Goal: Task Accomplishment & Management: Manage account settings

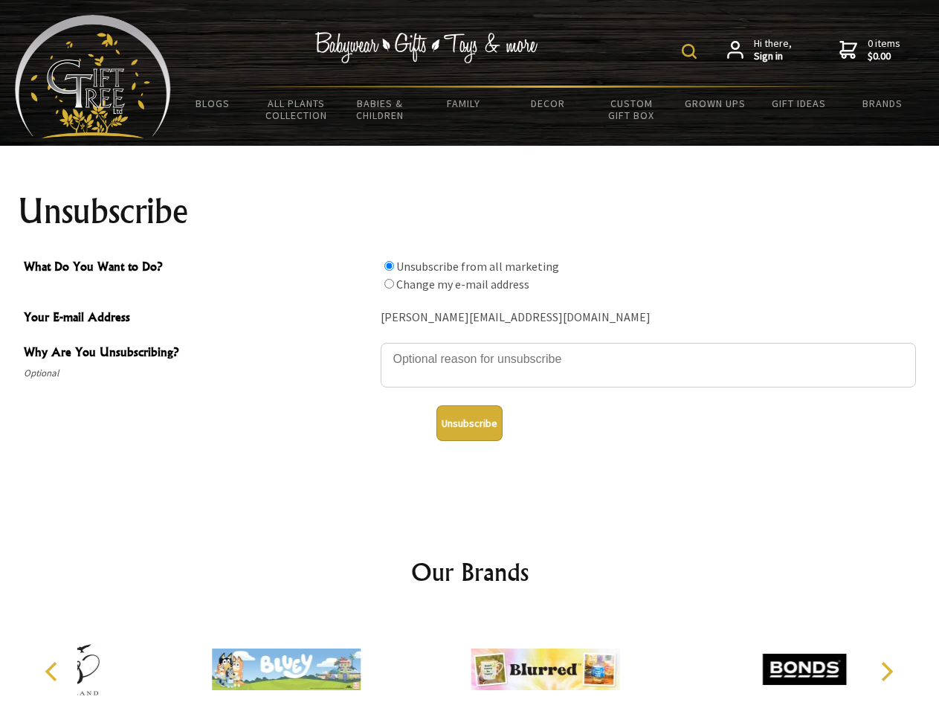
click at [691, 51] on img at bounding box center [689, 51] width 15 height 15
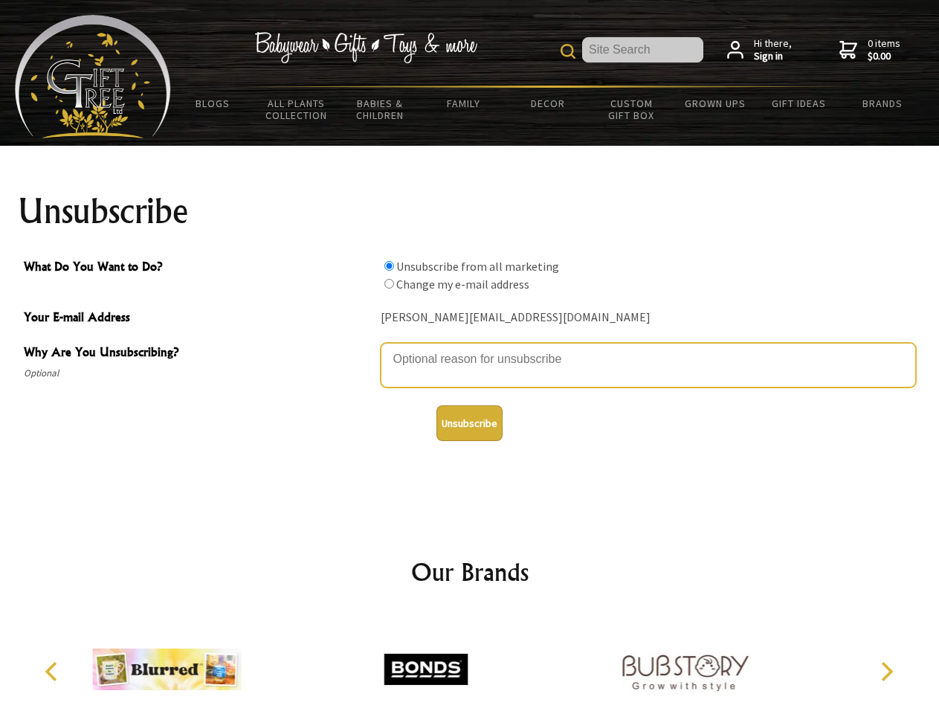
click at [470, 348] on textarea "Why Are You Unsubscribing?" at bounding box center [648, 365] width 535 height 45
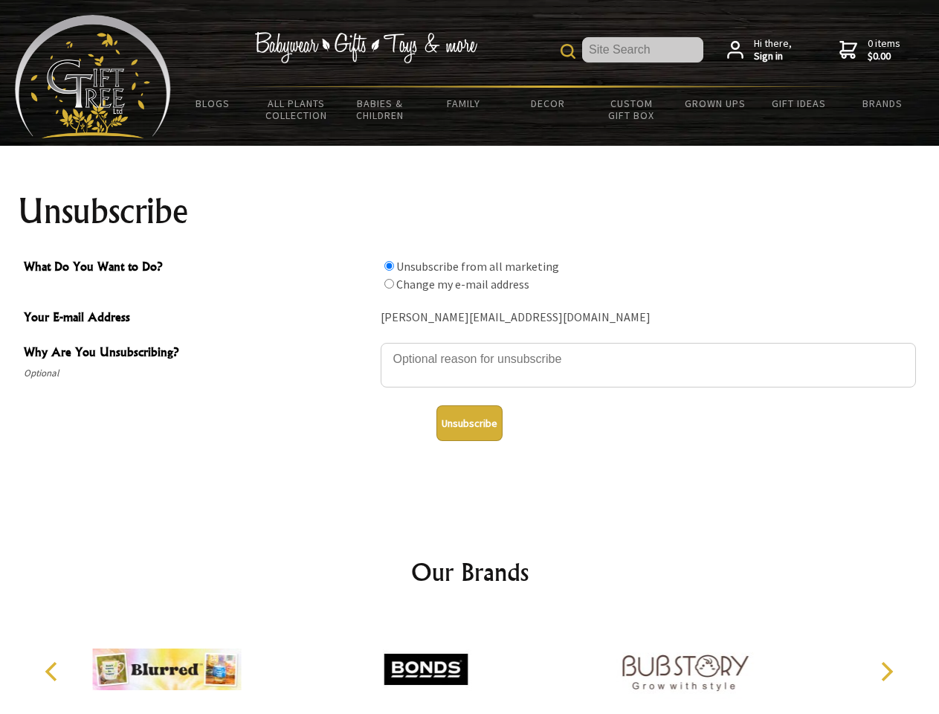
click at [389, 265] on input "What Do You Want to Do?" at bounding box center [389, 266] width 10 height 10
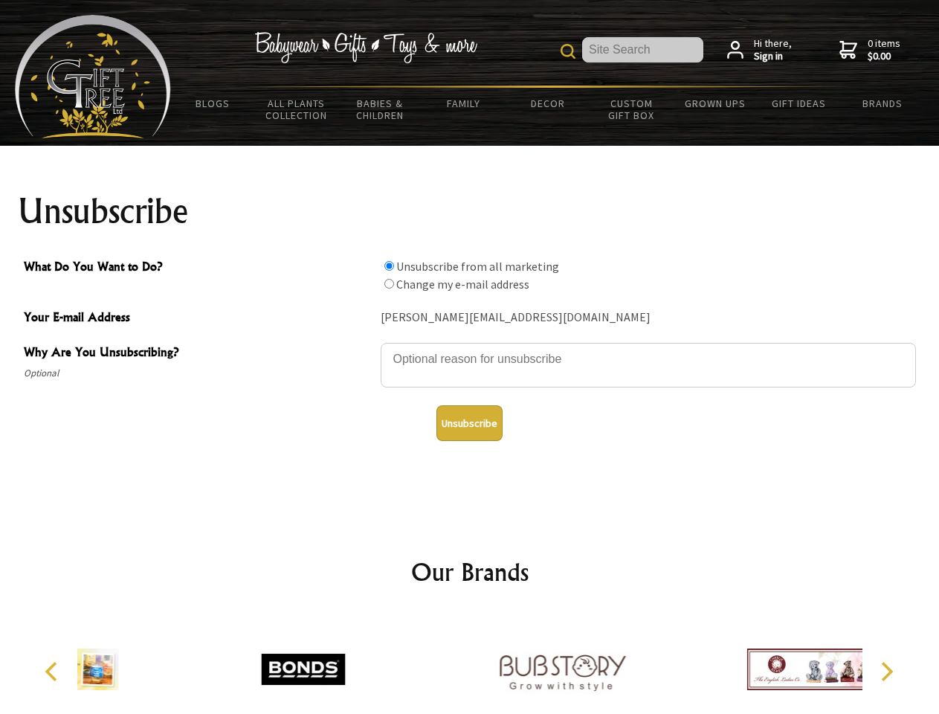
click at [389, 283] on input "What Do You Want to Do?" at bounding box center [389, 284] width 10 height 10
radio input "true"
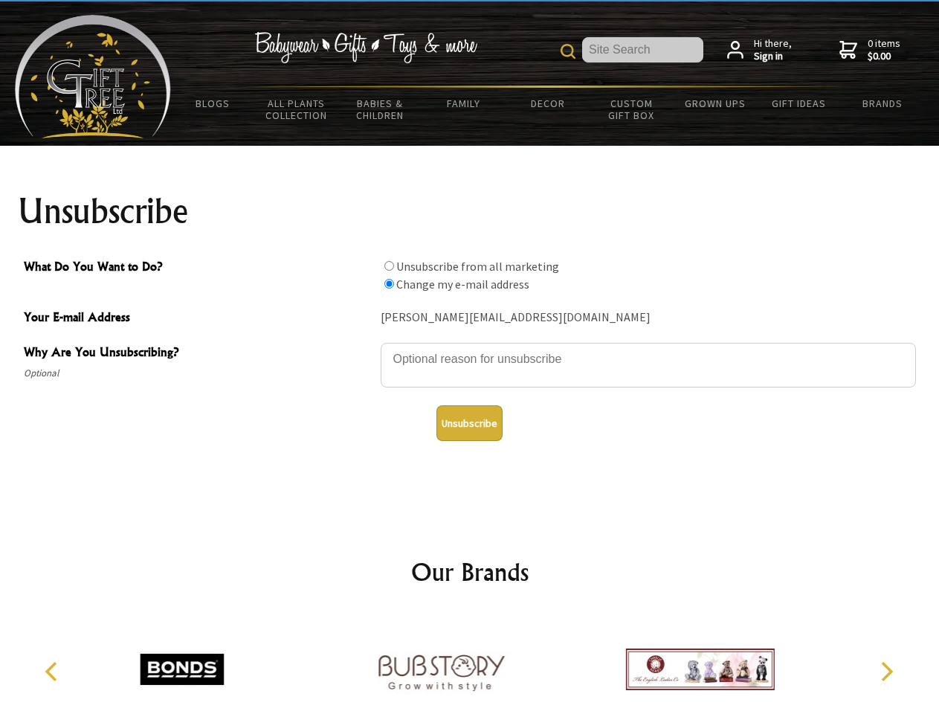
click at [469, 423] on button "Unsubscribe" at bounding box center [469, 423] width 66 height 36
click at [470, 663] on img at bounding box center [440, 668] width 149 height 111
click at [54, 671] on icon "Previous" at bounding box center [52, 670] width 19 height 19
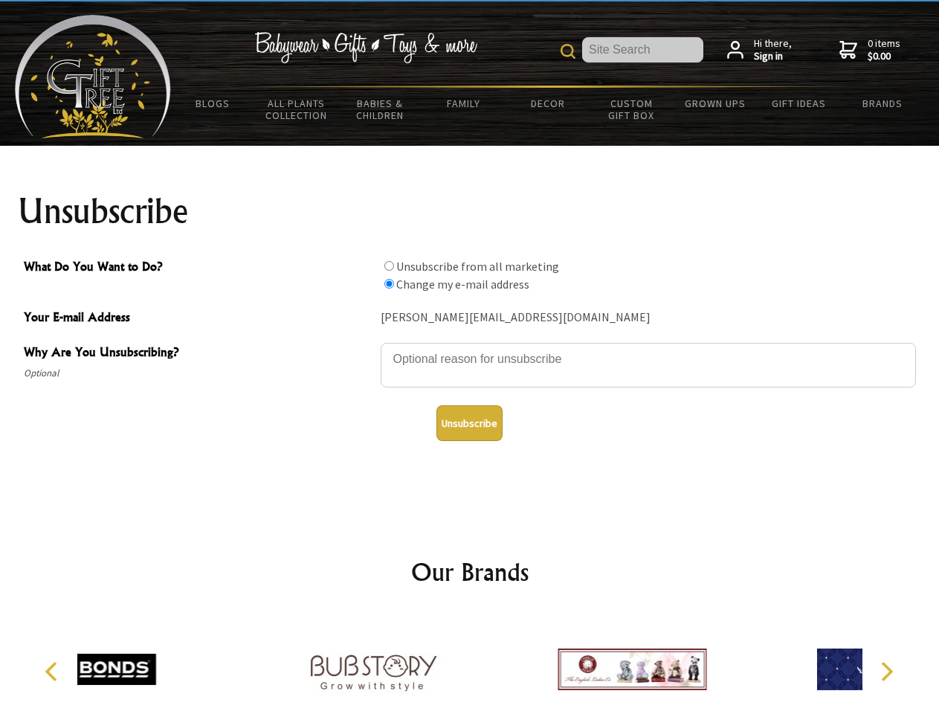
click at [886, 671] on icon "Next" at bounding box center [885, 670] width 19 height 19
